Goal: Find contact information: Find contact information

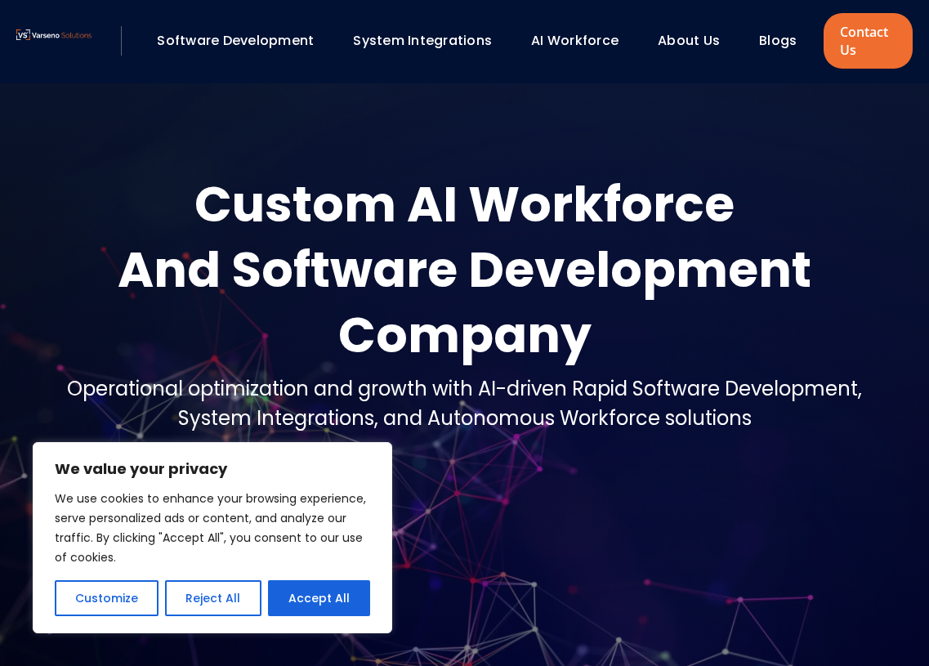
click at [683, 38] on link "About Us" at bounding box center [689, 40] width 62 height 19
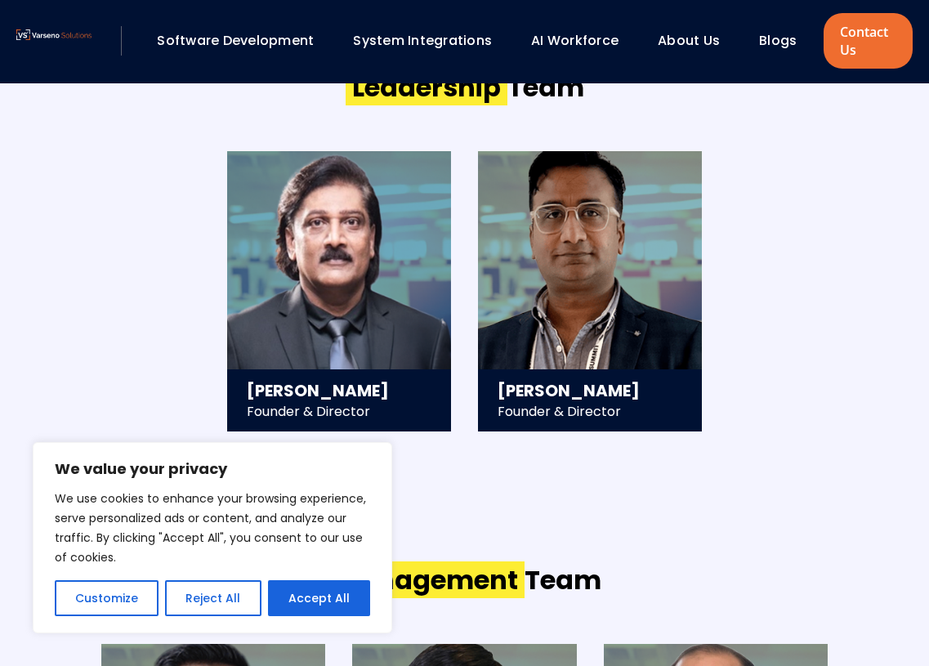
scroll to position [1744, 0]
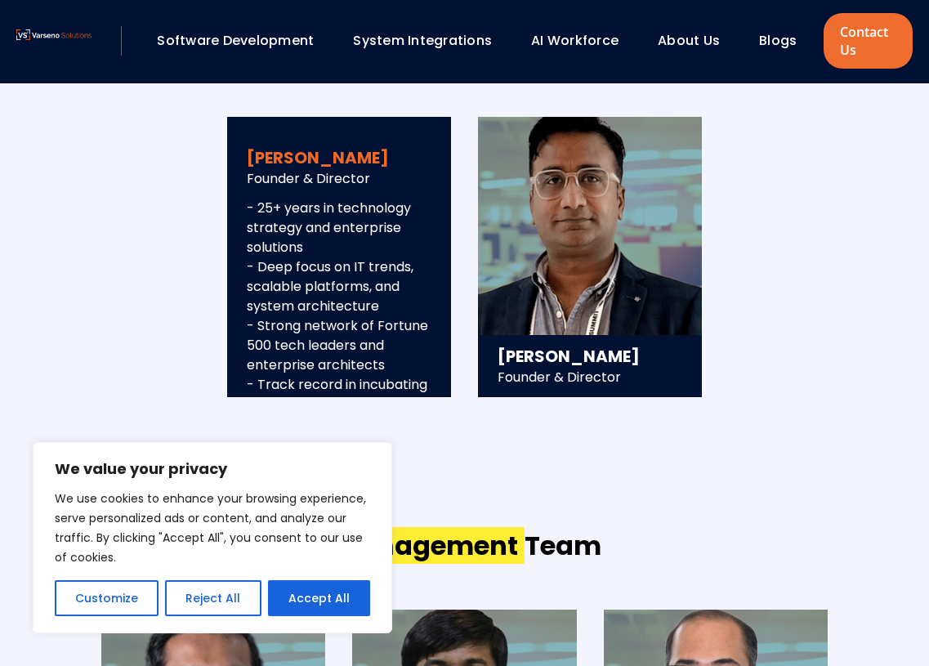
click at [341, 161] on h3 "Ravi Sigicharla" at bounding box center [339, 157] width 185 height 23
drag, startPoint x: 341, startPoint y: 161, endPoint x: 261, endPoint y: 161, distance: 80.1
click at [261, 161] on h3 "Ravi Sigicharla" at bounding box center [339, 157] width 185 height 23
copy h3 "Ravi Sigicharla"
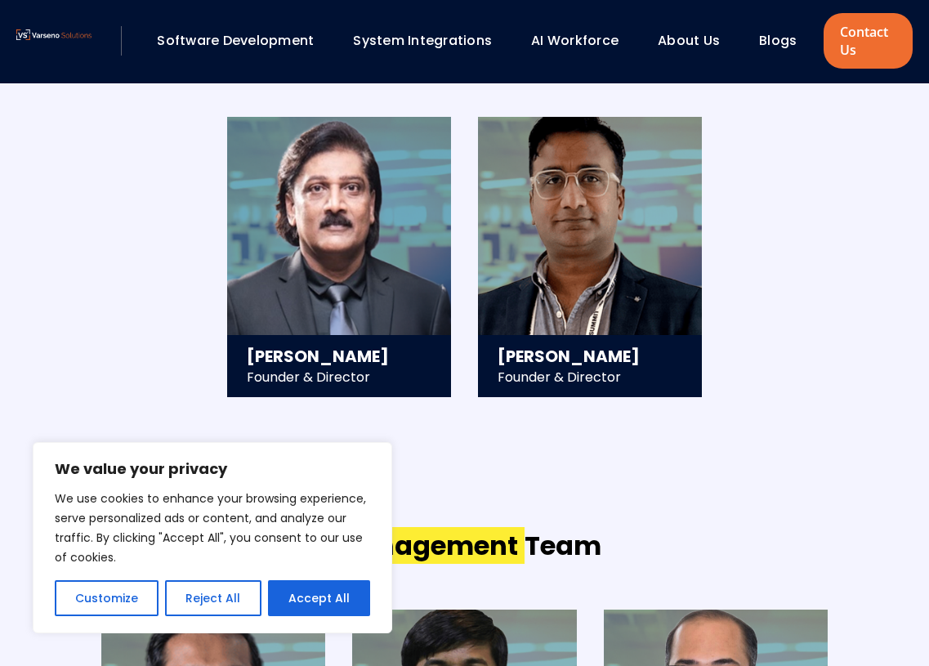
click at [514, 6] on div "Software Development System Integrations AI Workforce About Us" at bounding box center [464, 41] width 929 height 83
